Goal: Task Accomplishment & Management: Complete application form

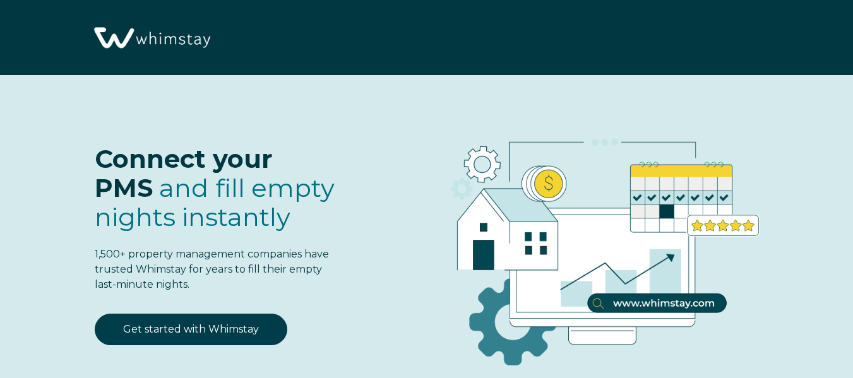
select select "US"
select select "Standard"
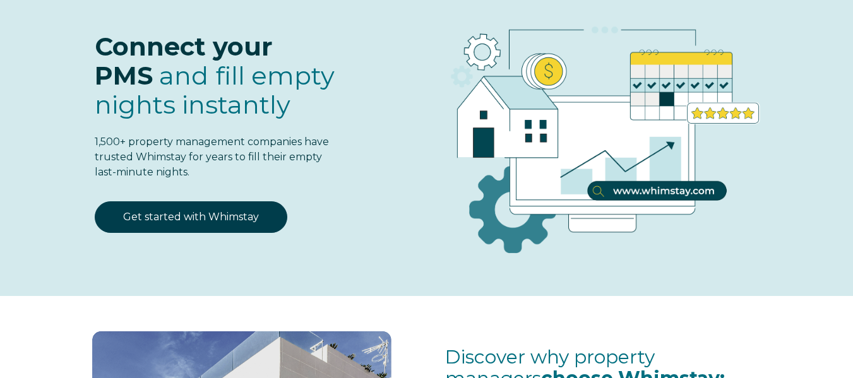
scroll to position [114, 0]
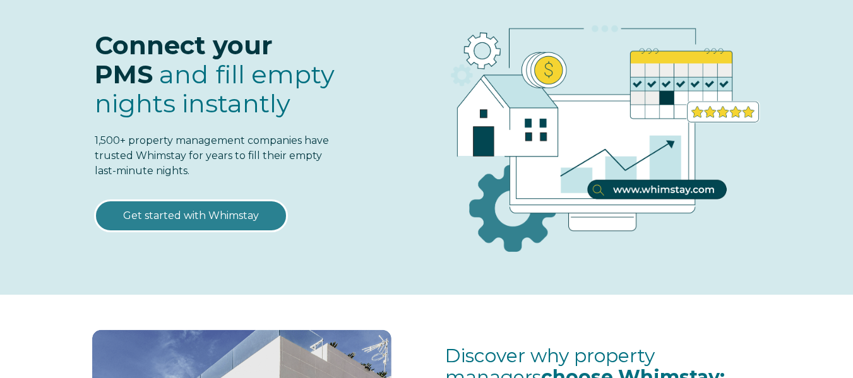
click at [196, 220] on link "Get started with Whimstay" at bounding box center [191, 216] width 193 height 32
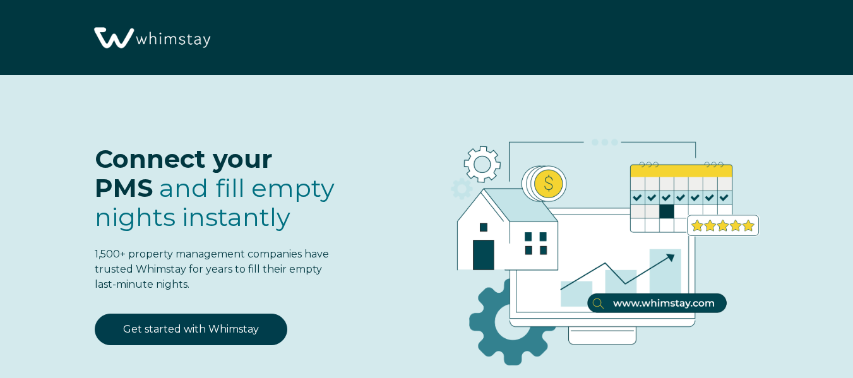
select select "US"
select select "Standard"
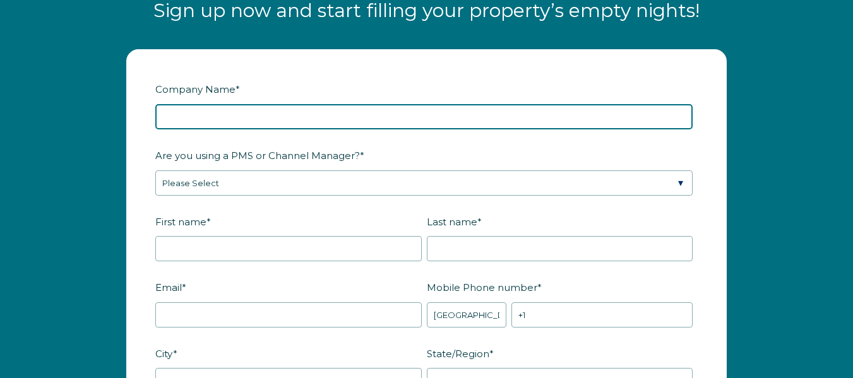
click at [292, 120] on input "Company Name *" at bounding box center [423, 116] width 537 height 25
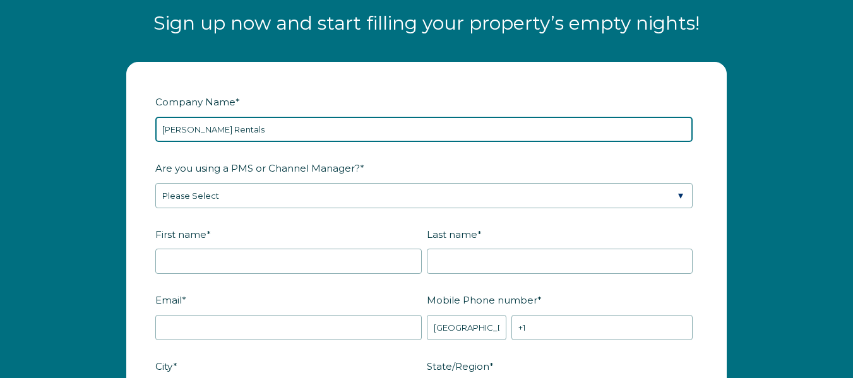
type input "[PERSON_NAME] Rentals"
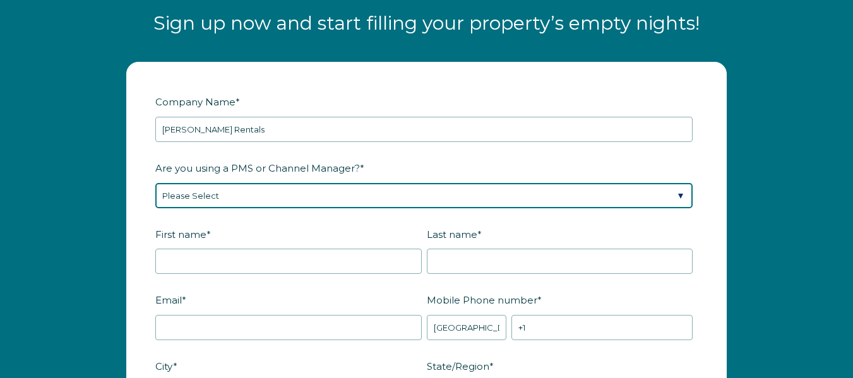
click at [297, 195] on select "Please Select Barefoot BookingPal Boost Brightside CiiRUS Escapia Guesty Hostaw…" at bounding box center [423, 195] width 537 height 25
select select "Lodgify"
click at [155, 183] on select "Please Select Barefoot BookingPal Boost Brightside CiiRUS Escapia Guesty Hostaw…" at bounding box center [423, 195] width 537 height 25
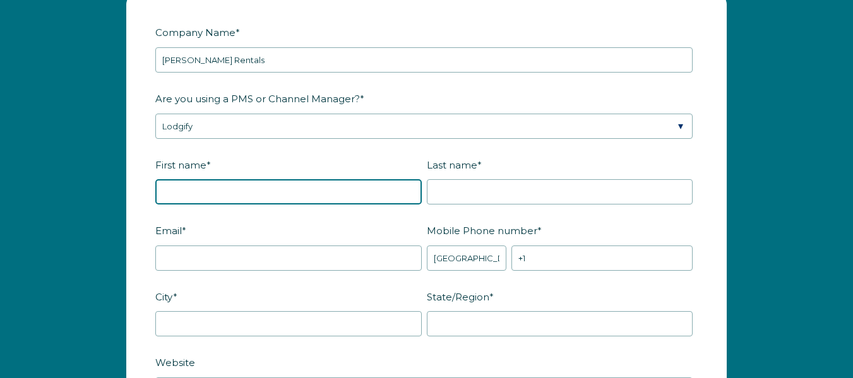
click at [216, 189] on input "First name *" at bounding box center [288, 191] width 266 height 25
type input "vinicius"
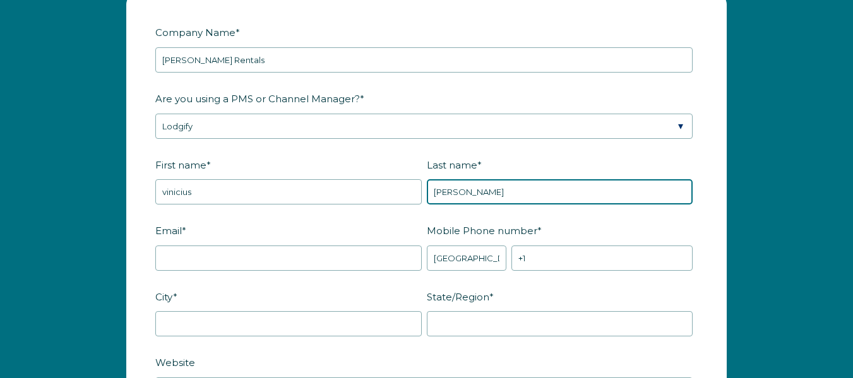
type input "[PERSON_NAME]"
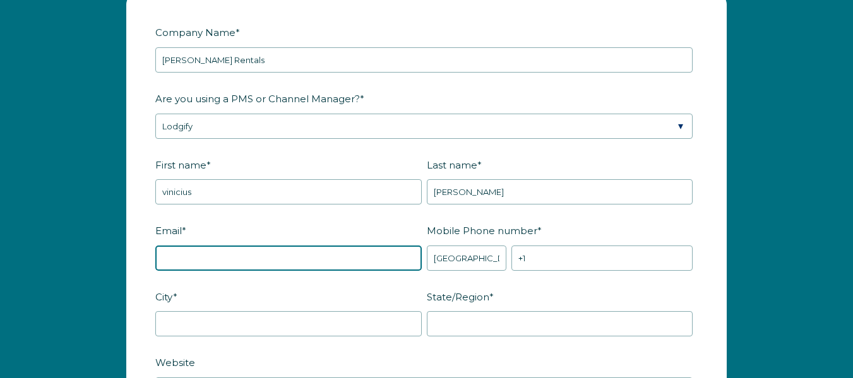
click at [182, 260] on input "Email *" at bounding box center [288, 258] width 266 height 25
type input "[EMAIL_ADDRESS][DOMAIN_NAME]"
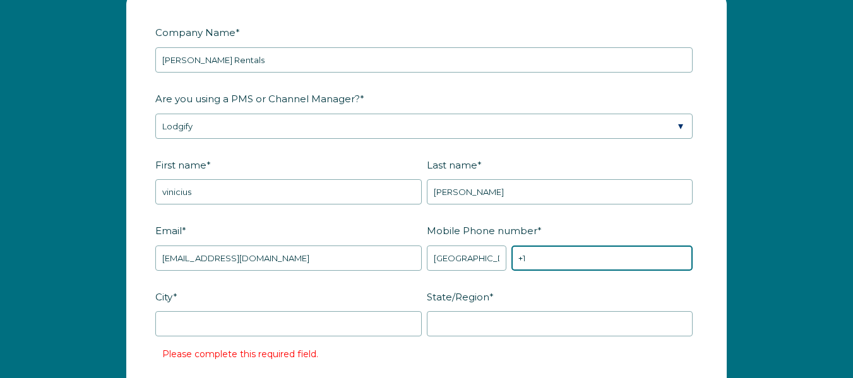
click at [549, 246] on input "+1" at bounding box center [601, 258] width 181 height 25
type input "[PHONE_NUMBER]"
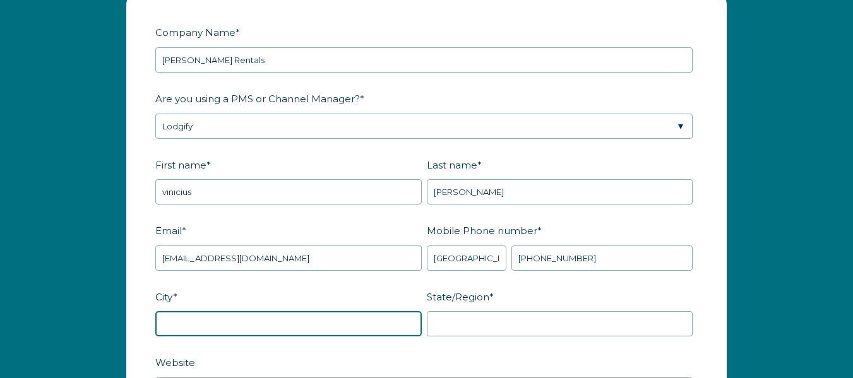
click at [328, 328] on input "City *" at bounding box center [288, 323] width 266 height 25
type input "a"
type input "[GEOGRAPHIC_DATA][PERSON_NAME]"
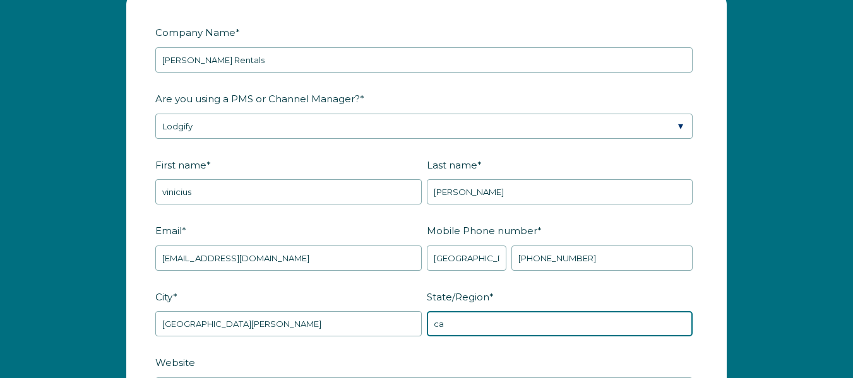
type input "ca"
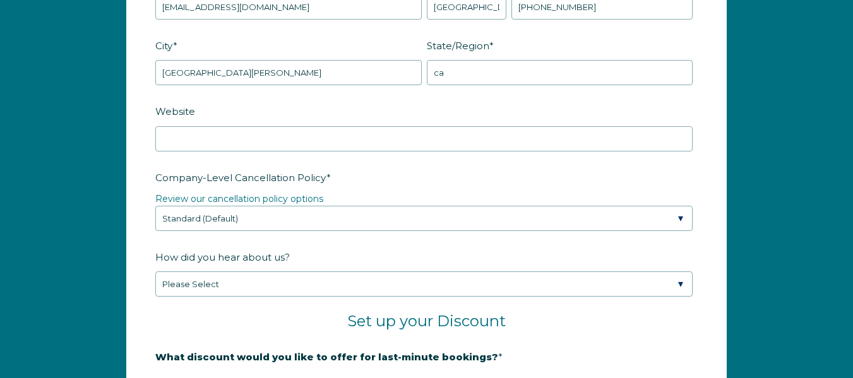
scroll to position [1780, 0]
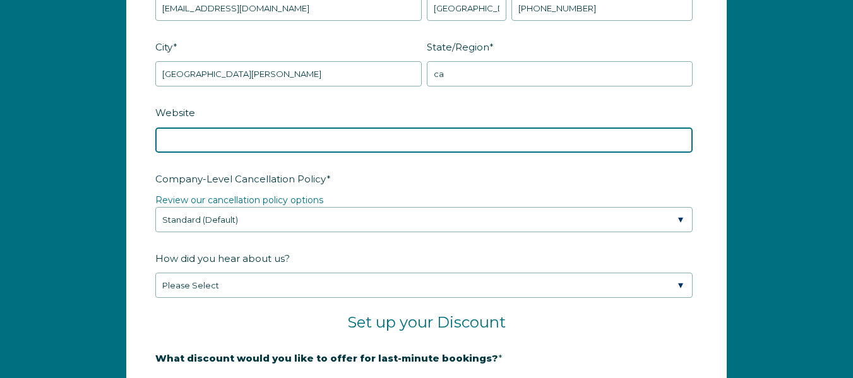
click at [247, 143] on input "Website" at bounding box center [423, 140] width 537 height 25
paste input "[URL][DOMAIN_NAME]"
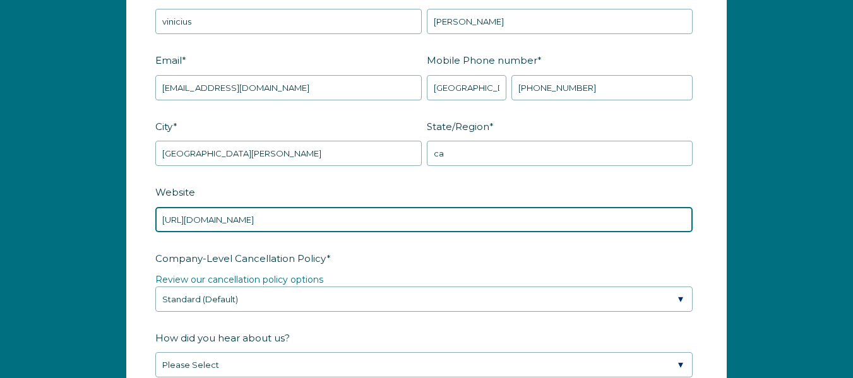
scroll to position [1701, 0]
type input "[URL][DOMAIN_NAME]"
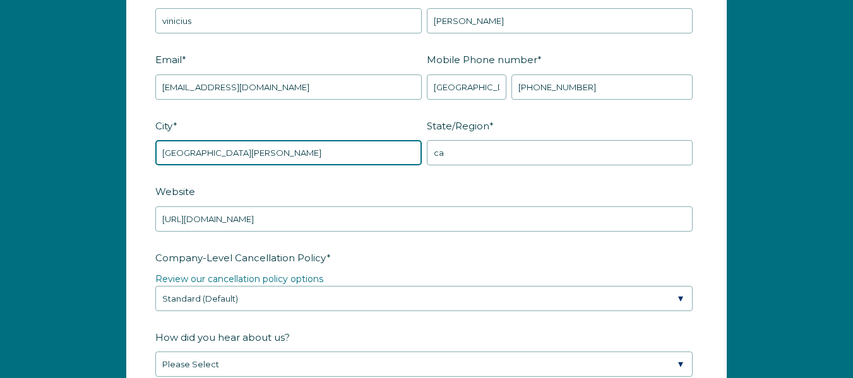
click at [237, 143] on input "[GEOGRAPHIC_DATA][PERSON_NAME]" at bounding box center [288, 152] width 266 height 25
type input "s"
type input "[GEOGRAPHIC_DATA]"
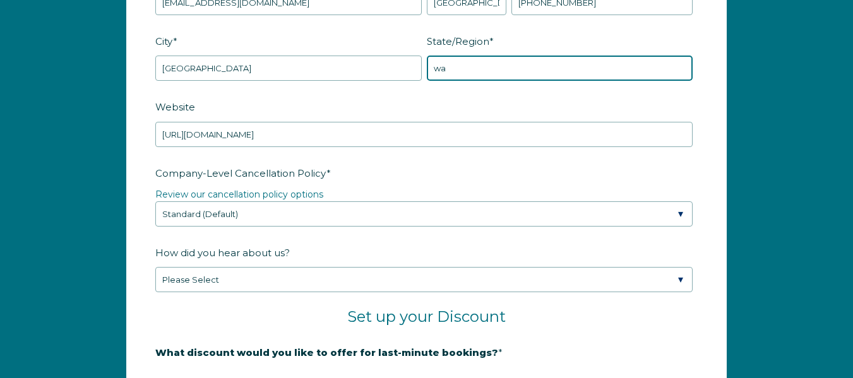
scroll to position [1789, 0]
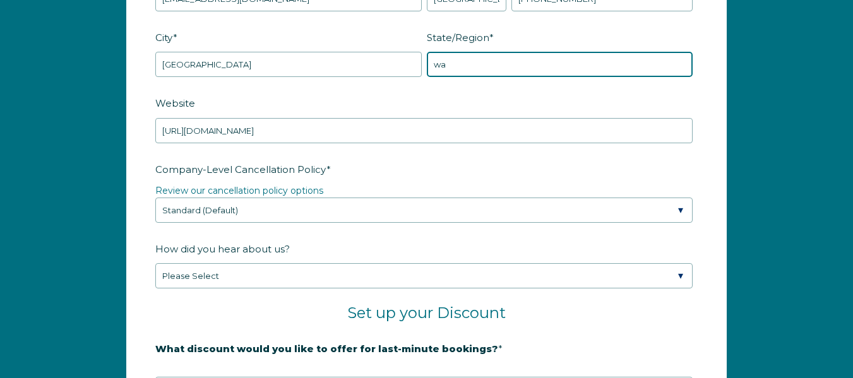
type input "wa"
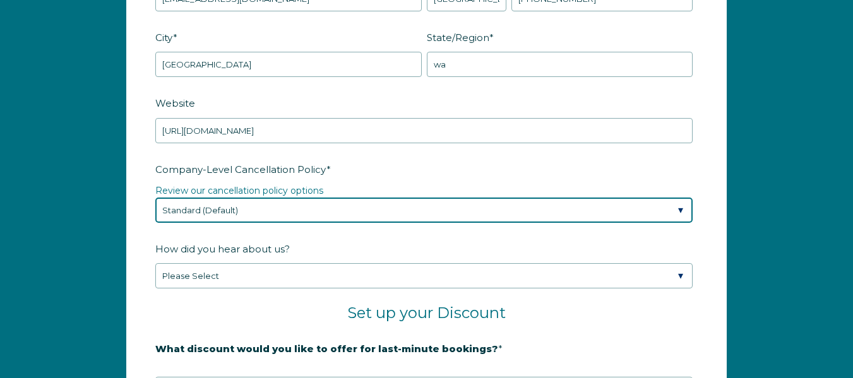
click at [234, 210] on select "Please Select Partial Standard (Default) Moderate Strict" at bounding box center [423, 210] width 537 height 25
select select "Moderate"
click at [155, 198] on select "Please Select Partial Standard (Default) Moderate Strict" at bounding box center [423, 210] width 537 height 25
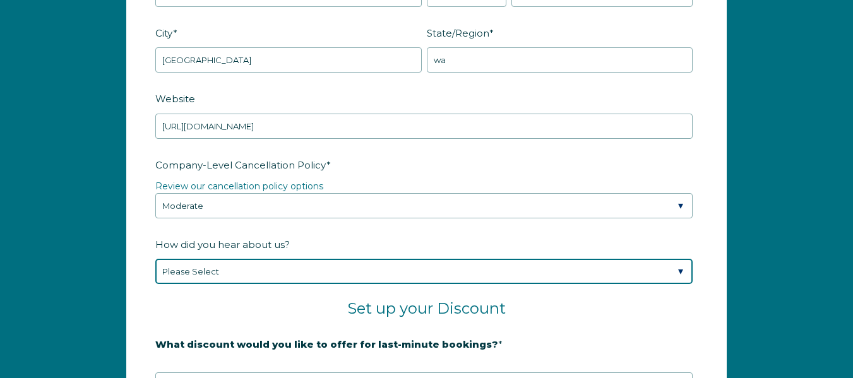
click at [226, 271] on select "Please Select Found Whimstay through a Google search Spoke to a Whimstay salesp…" at bounding box center [423, 271] width 537 height 25
select select "Social Media"
click at [155, 259] on select "Please Select Found Whimstay through a Google search Spoke to a Whimstay salesp…" at bounding box center [423, 271] width 537 height 25
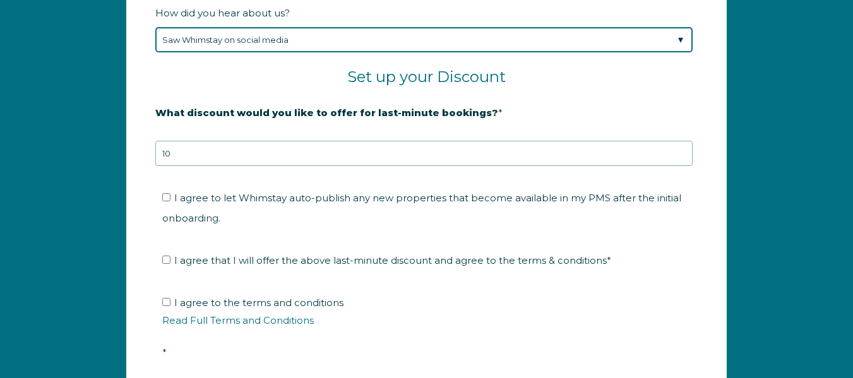
scroll to position [2050, 0]
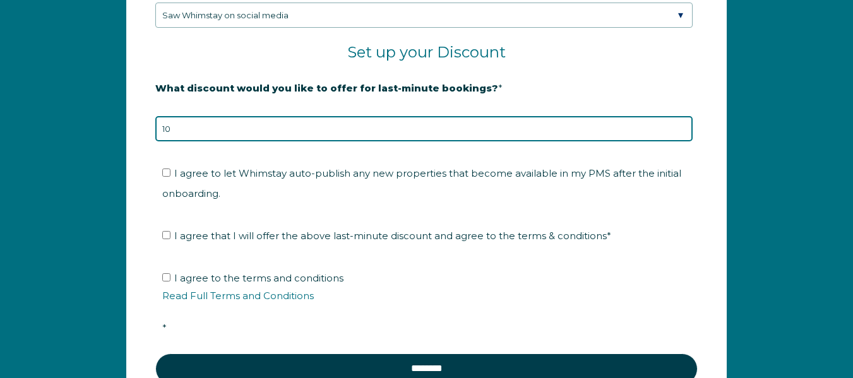
click at [261, 125] on input "10" at bounding box center [423, 128] width 537 height 25
type input "1"
type input "15"
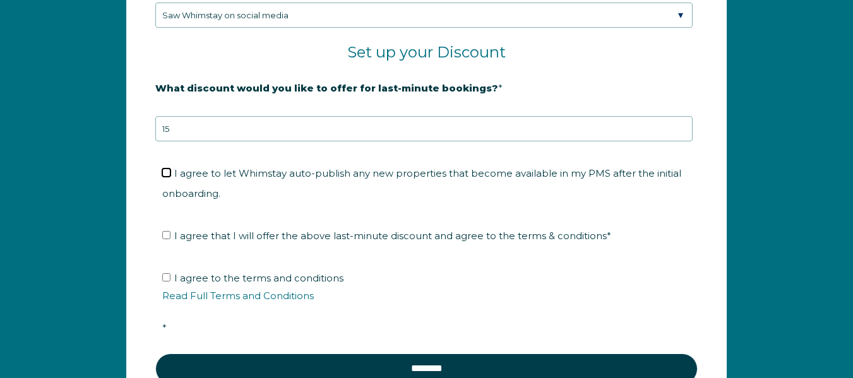
click at [165, 176] on input "I agree to let Whimstay auto-publish any new properties that become available i…" at bounding box center [166, 173] width 8 height 8
checkbox input "true"
click at [164, 237] on input "I agree that I will offer the above last-minute discount and agree to the terms…" at bounding box center [166, 235] width 8 height 8
checkbox input "true"
click at [167, 278] on input "I agree to the terms and conditions Read Full Terms and Conditions *" at bounding box center [166, 277] width 8 height 8
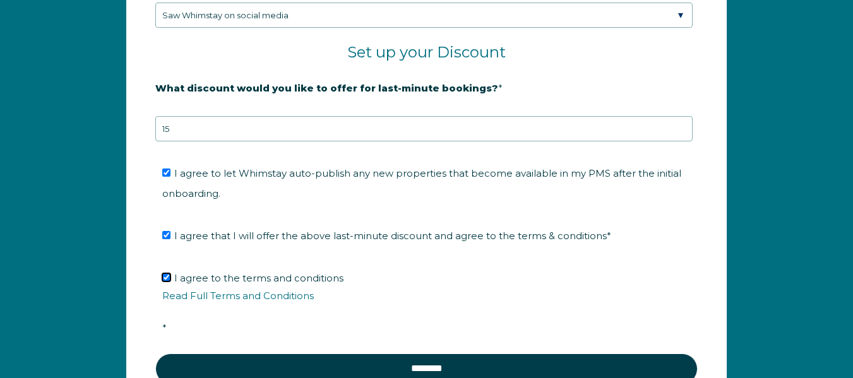
checkbox input "true"
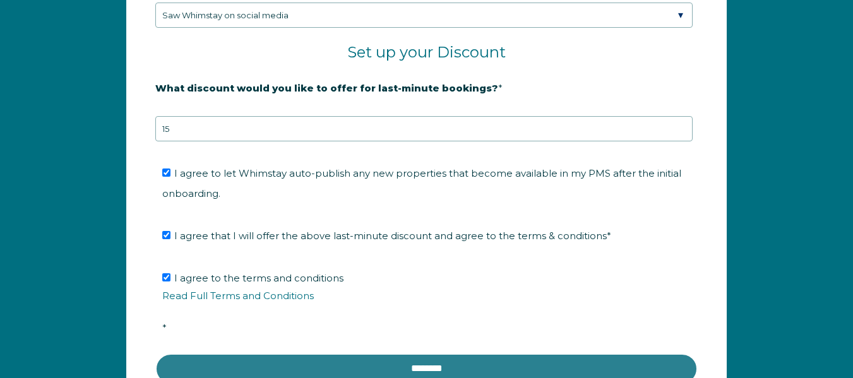
click at [314, 358] on input "********" at bounding box center [426, 369] width 542 height 30
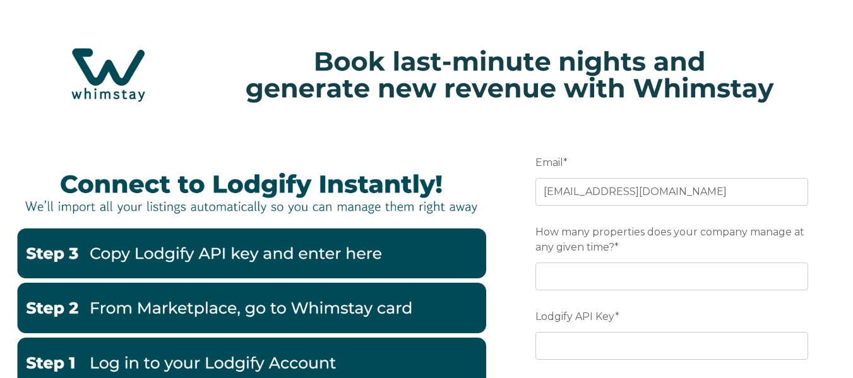
scroll to position [4, 0]
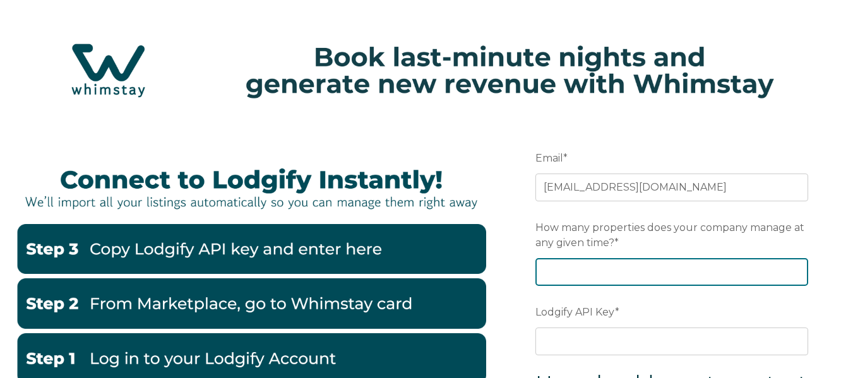
click at [585, 268] on input "How many properties does your company manage at any given time? *" at bounding box center [671, 272] width 273 height 28
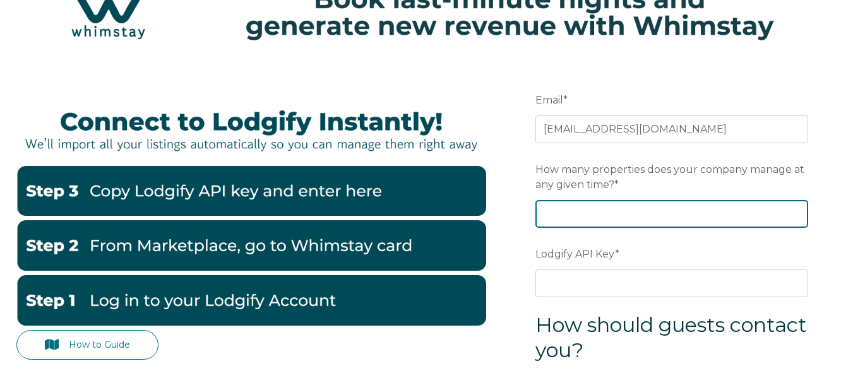
scroll to position [65, 0]
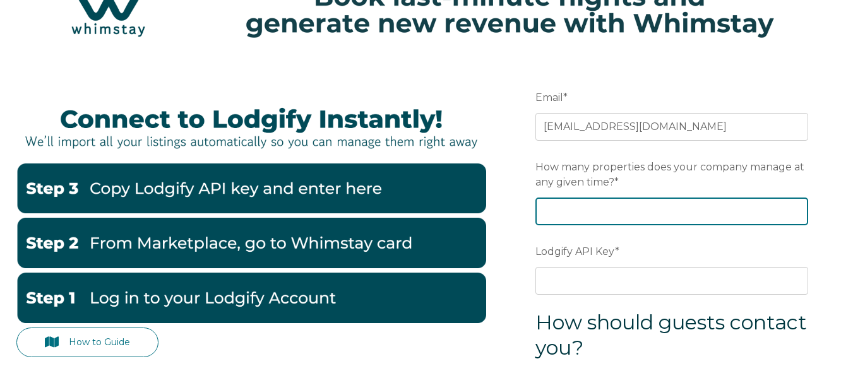
click at [715, 210] on input "How many properties does your company manage at any given time? *" at bounding box center [671, 212] width 273 height 28
click at [596, 215] on input "How many properties does your company manage at any given time? *" at bounding box center [671, 212] width 273 height 28
type input "1"
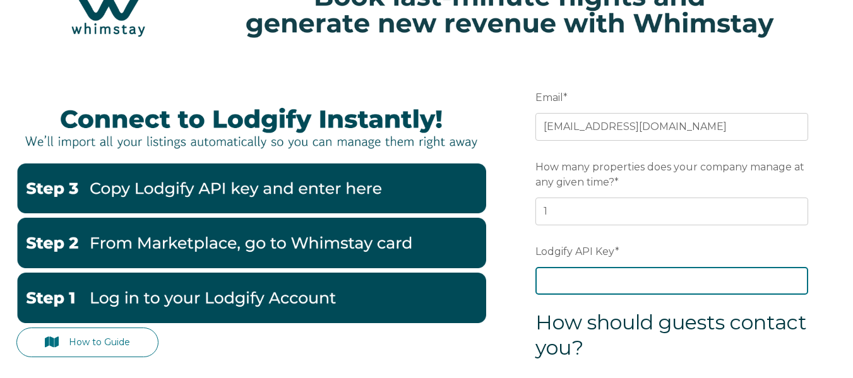
click at [580, 283] on input "Lodgify API Key *" at bounding box center [671, 281] width 273 height 28
click at [591, 278] on input "Lodgify API Key *" at bounding box center [671, 281] width 273 height 28
paste input "fQ5SJPC03qMp60N9VUxWG/viXlE7ukz/DiXHisgyDLRZf5uFHmdXMjCA+ifkGjwz"
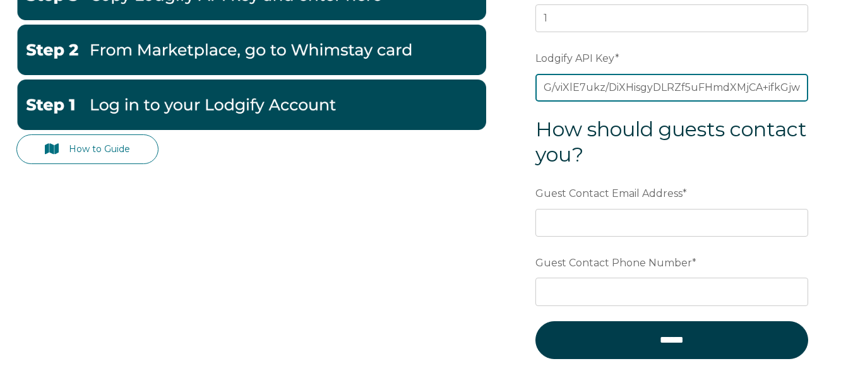
scroll to position [259, 0]
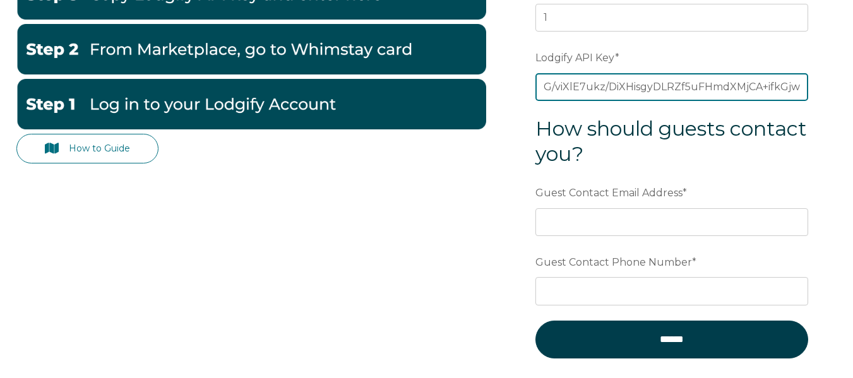
type input "fQ5SJPC03qMp60N9VUxWG/viXlE7ukz/DiXHisgyDLRZf5uFHmdXMjCA+ifkGjwz"
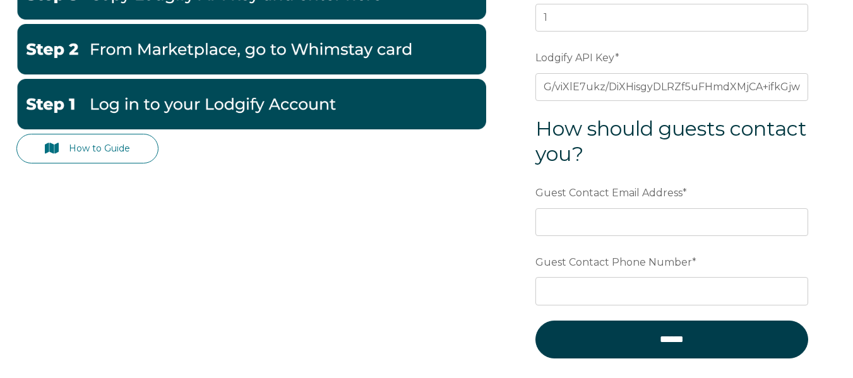
scroll to position [0, 0]
drag, startPoint x: 598, startPoint y: 241, endPoint x: 611, endPoint y: 217, distance: 26.9
click at [611, 217] on form "Email * vinmmotta@gmail.com Preferred language SDR How many properties does you…" at bounding box center [672, 133] width 330 height 538
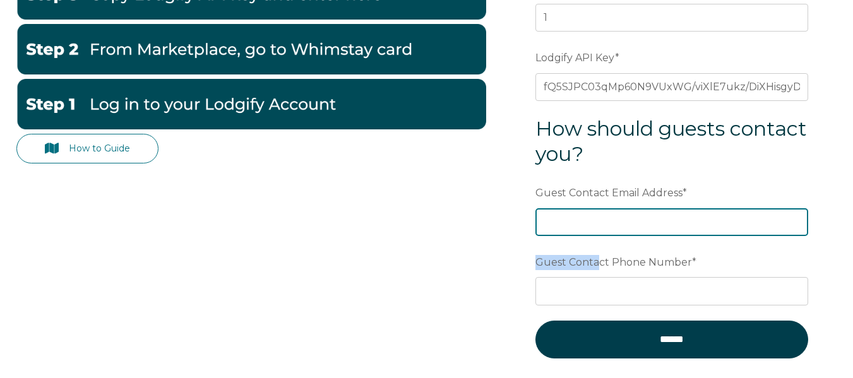
click at [611, 217] on input "Guest Contact Email Address *" at bounding box center [671, 222] width 273 height 28
type input "[EMAIL_ADDRESS][DOMAIN_NAME]"
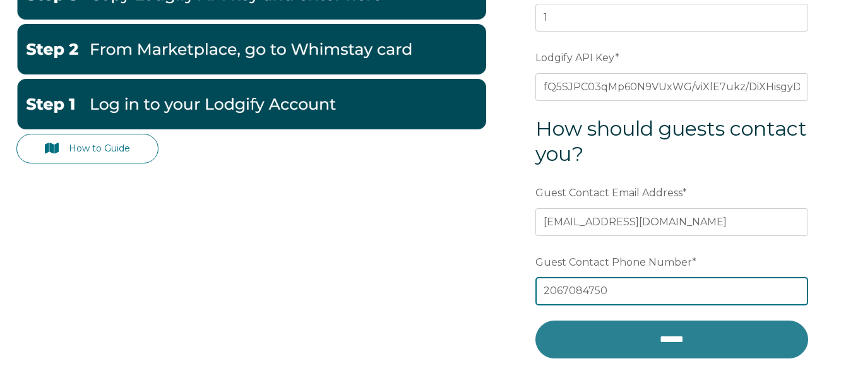
type input "2067084750"
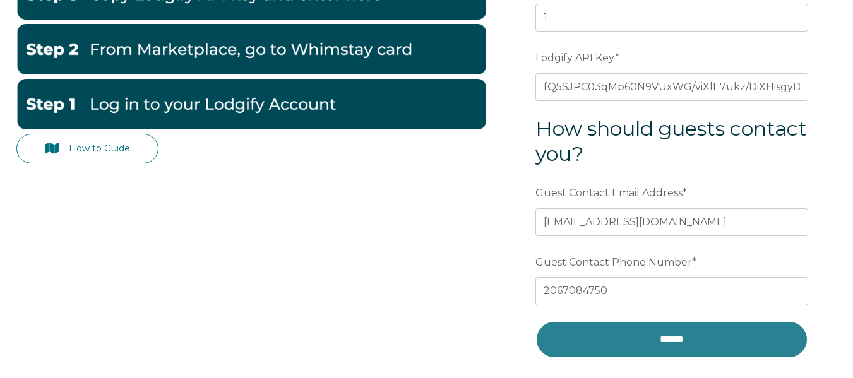
click at [654, 337] on input "******" at bounding box center [671, 340] width 273 height 38
